Goal: Navigation & Orientation: Find specific page/section

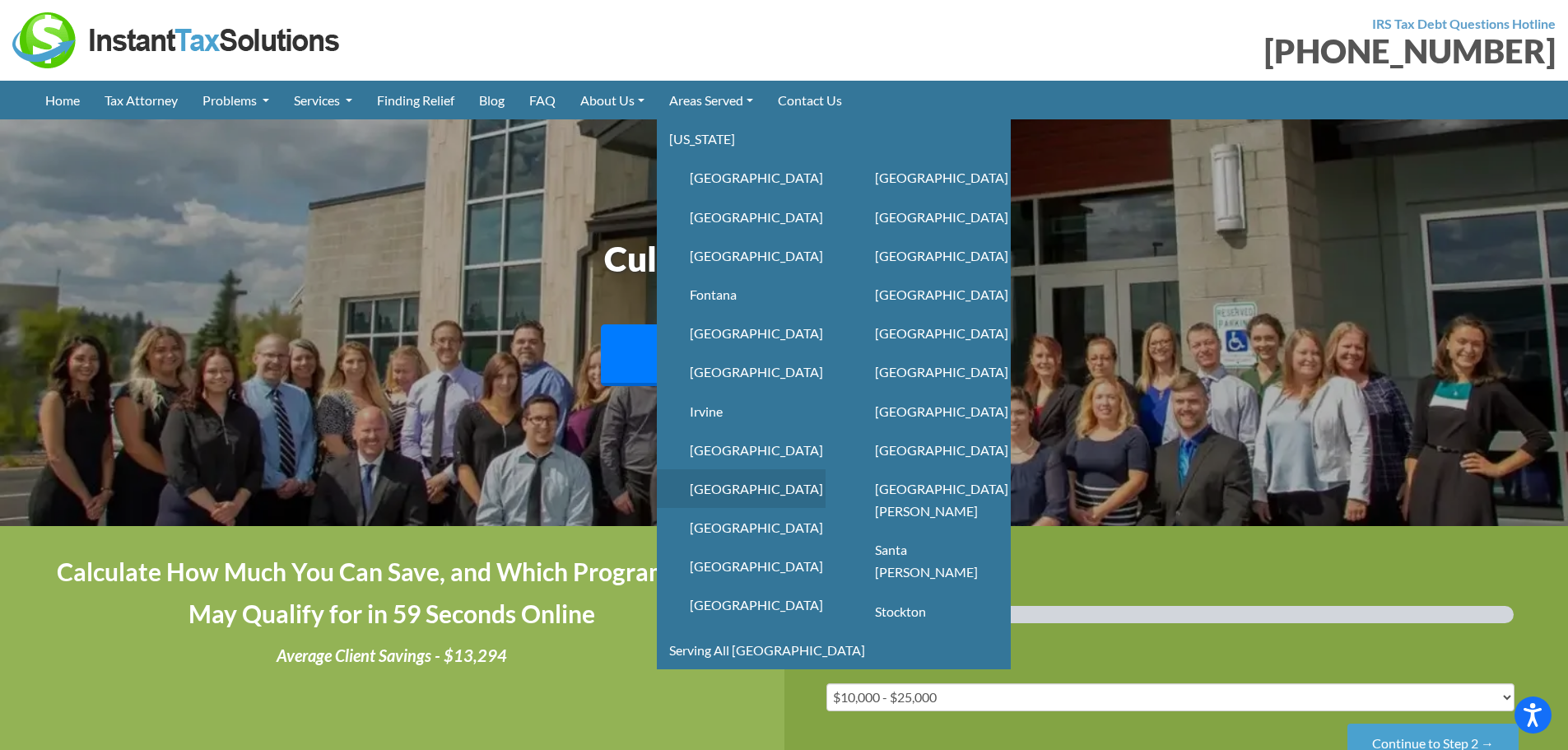
click at [761, 489] on link "Los Angeles" at bounding box center [741, 488] width 168 height 39
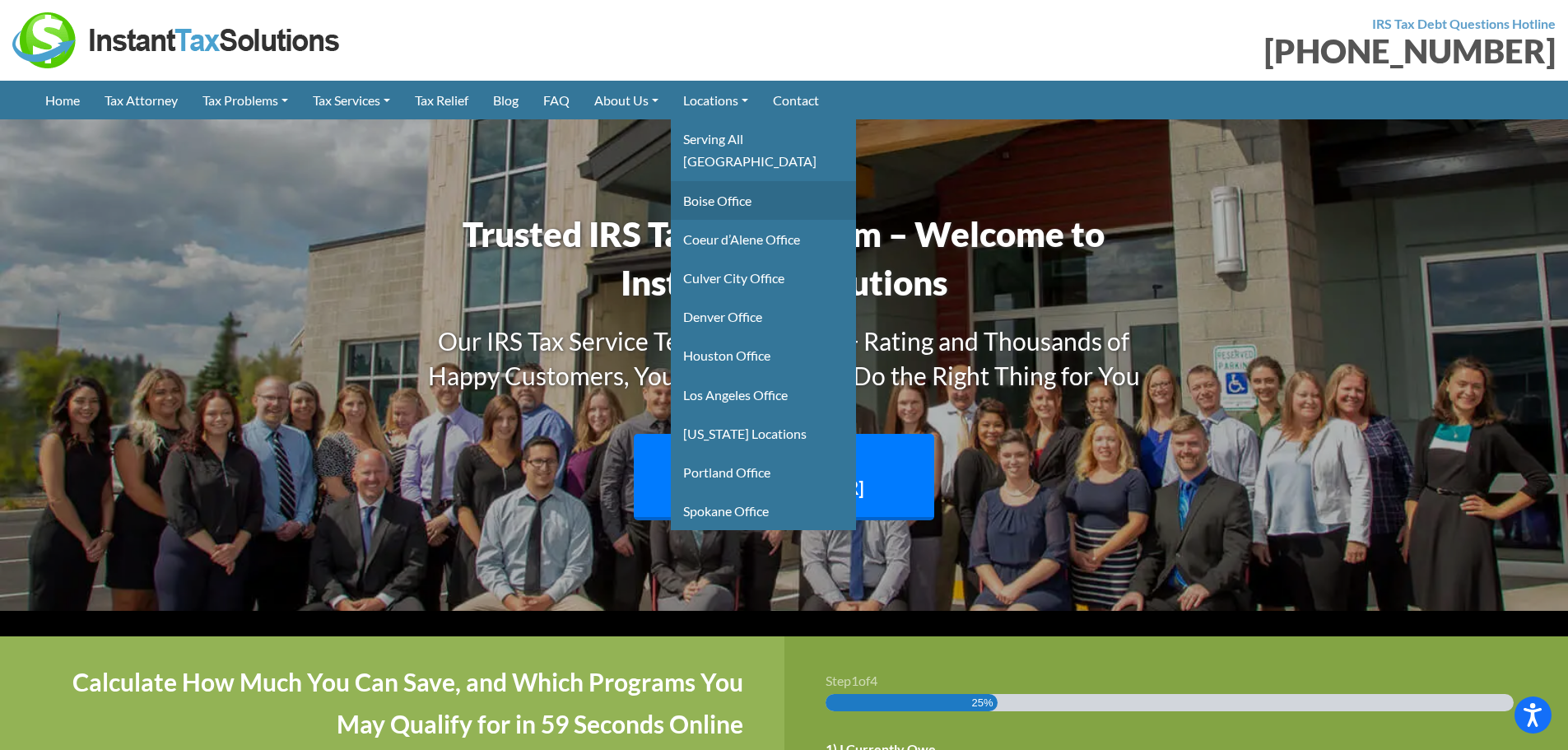
click at [743, 181] on link "Boise Office" at bounding box center [763, 200] width 185 height 39
click at [732, 181] on link "Boise Office" at bounding box center [763, 200] width 185 height 39
click at [734, 227] on link "Coeur d’Alene Office" at bounding box center [763, 239] width 185 height 39
click at [732, 220] on link "Coeur d’Alene Office" at bounding box center [763, 239] width 185 height 39
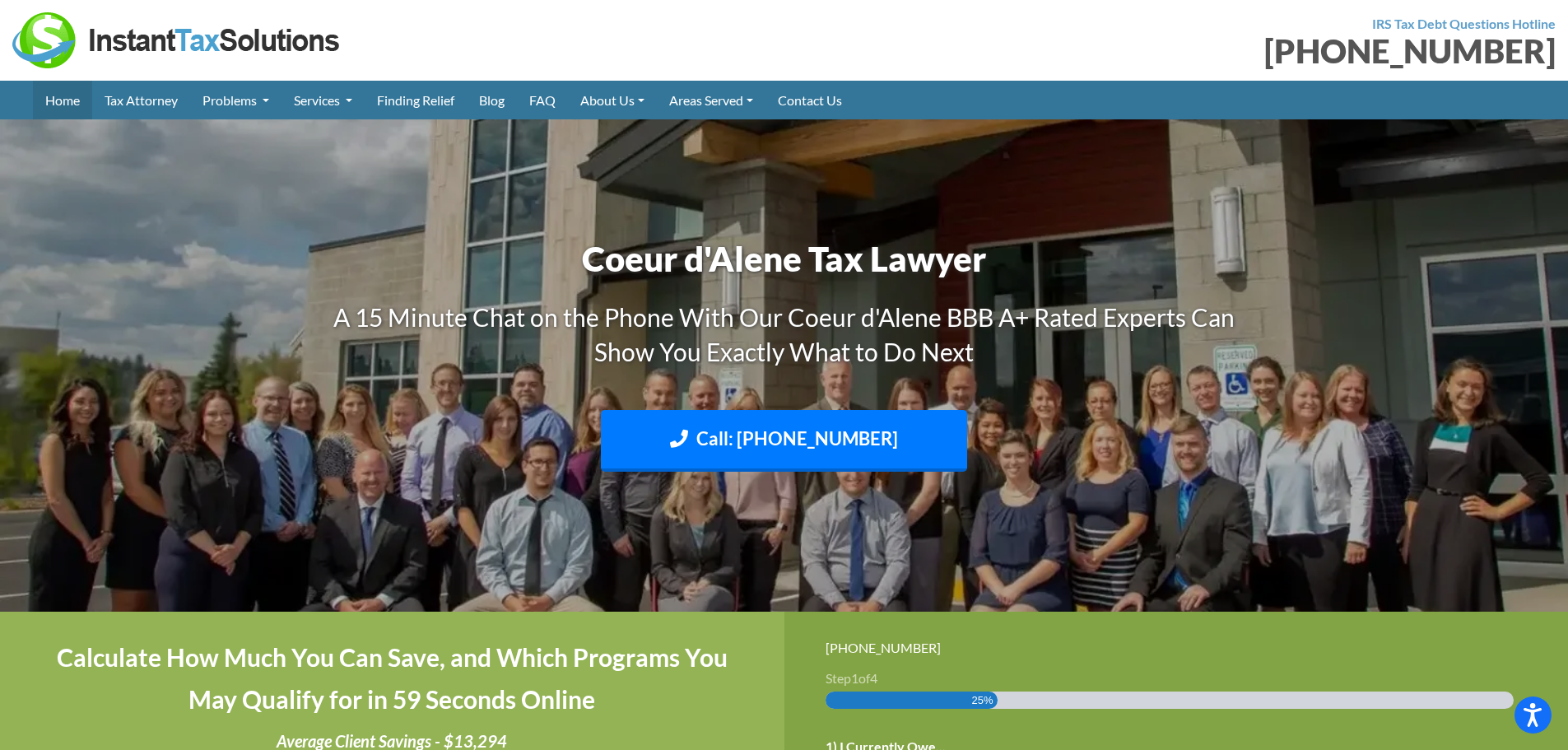
click at [76, 102] on link "Home" at bounding box center [62, 100] width 59 height 39
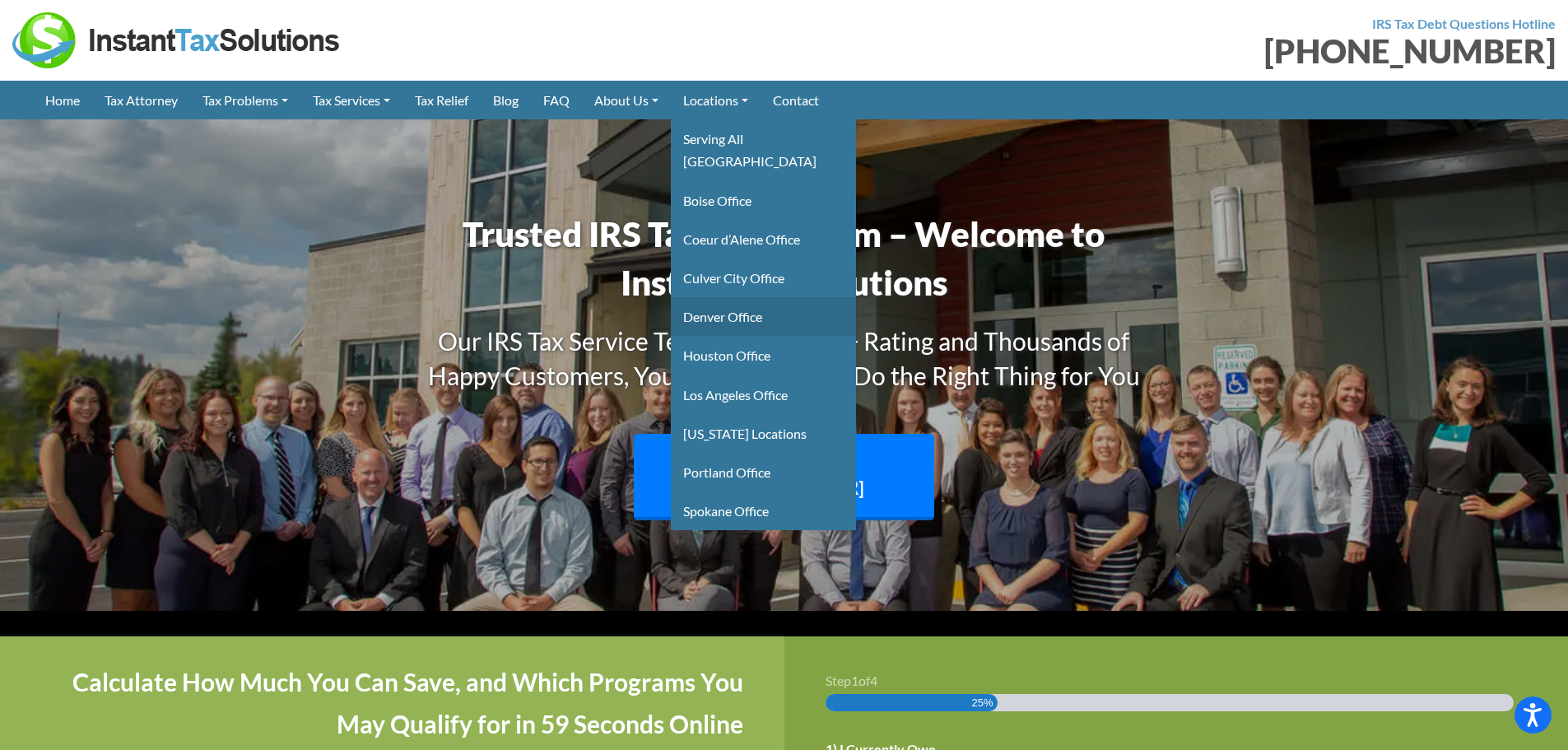
click at [738, 297] on link "Denver Office" at bounding box center [763, 316] width 185 height 39
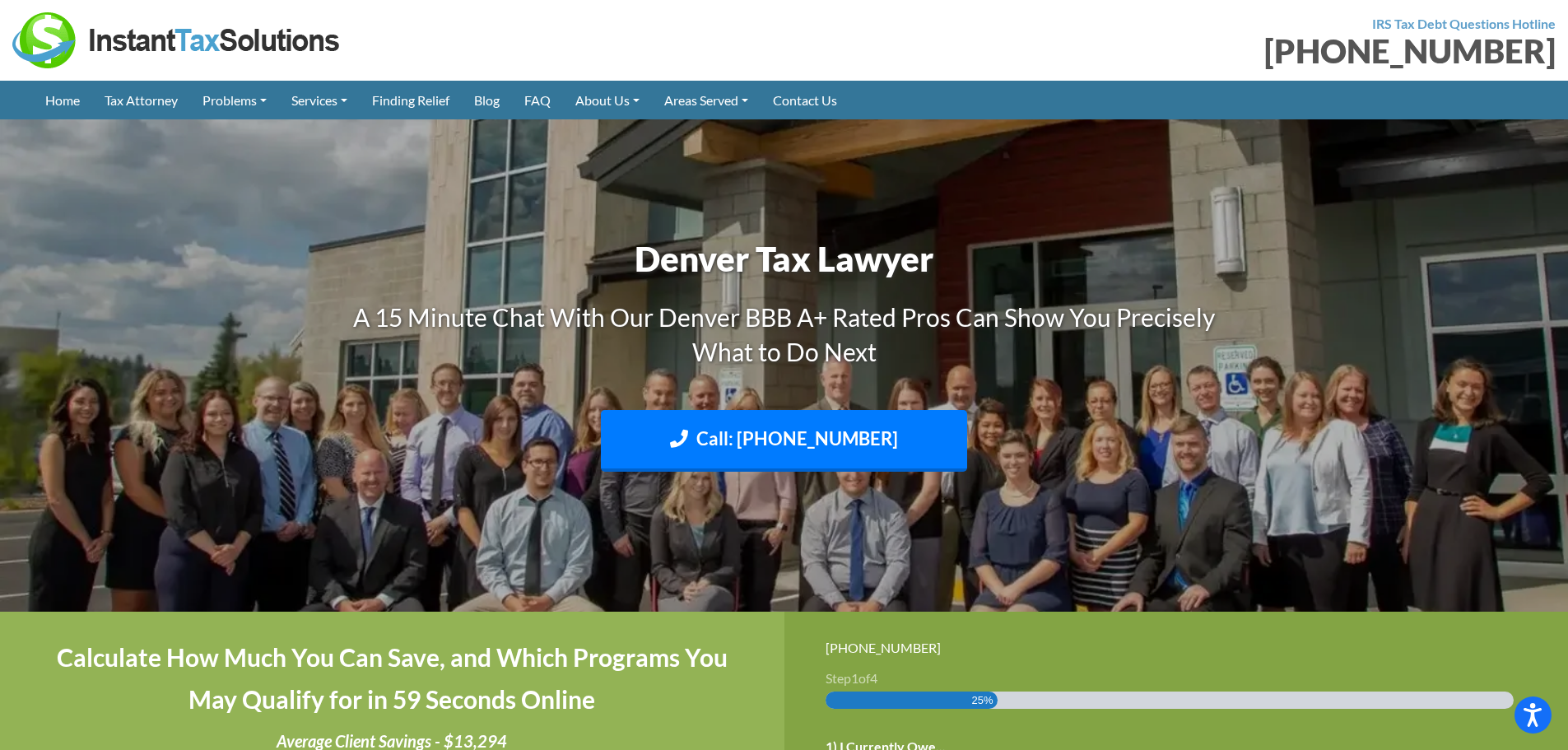
click at [160, 37] on img at bounding box center [177, 40] width 329 height 56
